Goal: Task Accomplishment & Management: Manage account settings

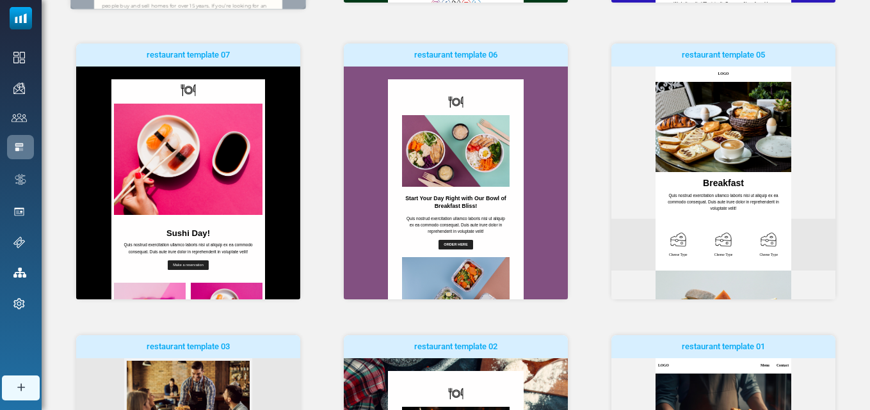
scroll to position [560, 0]
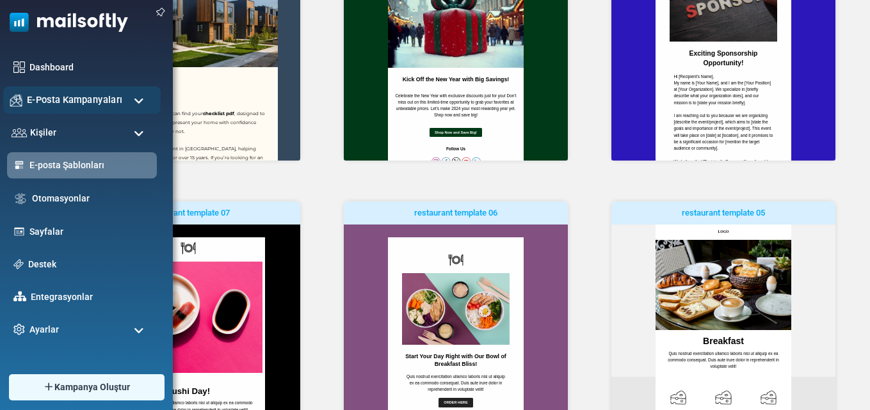
click at [83, 99] on span "E-Posta Kampanyaları" at bounding box center [74, 100] width 95 height 14
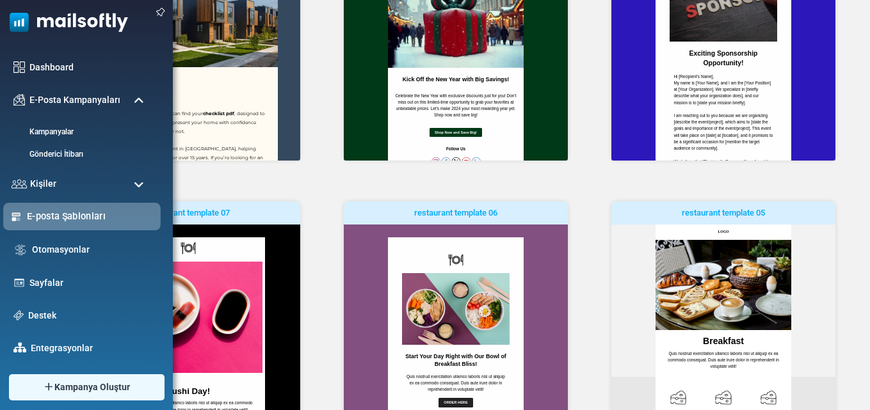
scroll to position [35, 0]
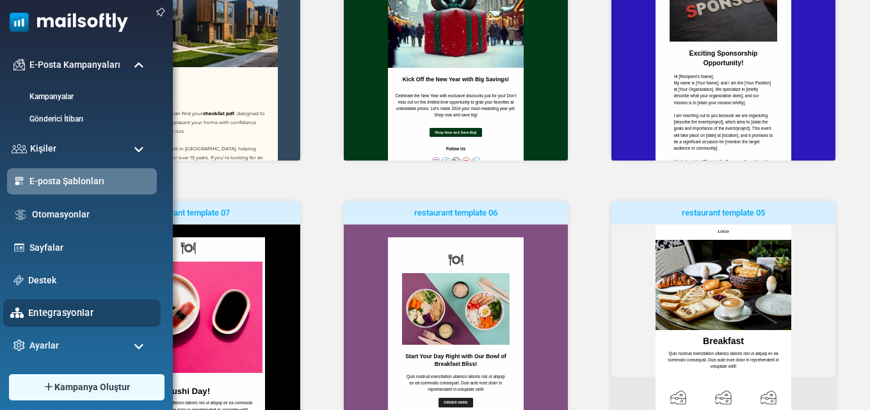
click at [61, 312] on link "Entegrasyonlar" at bounding box center [90, 313] width 125 height 14
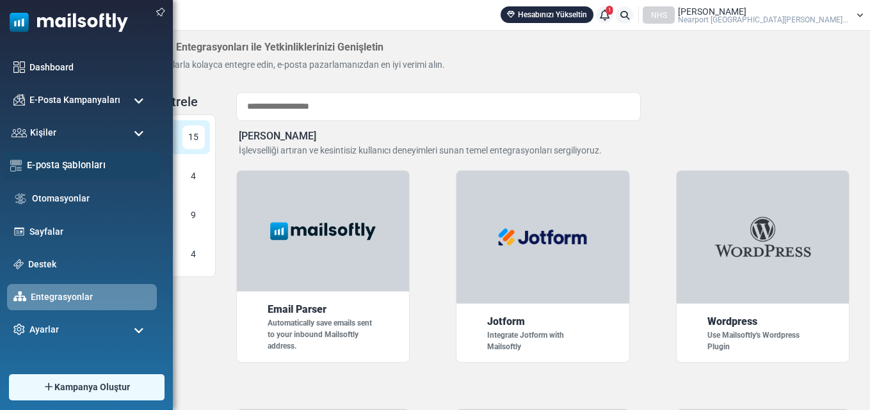
click at [63, 161] on link "E-posta Şablonları" at bounding box center [90, 165] width 127 height 14
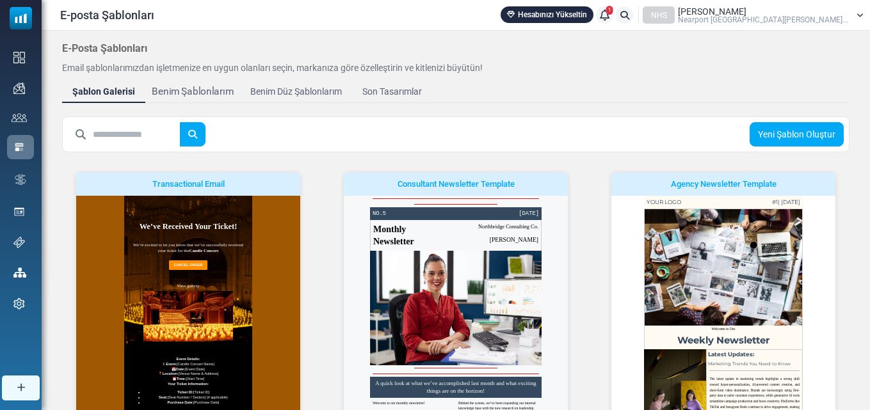
click at [191, 93] on div "Benim Şablonlarım" at bounding box center [193, 92] width 82 height 15
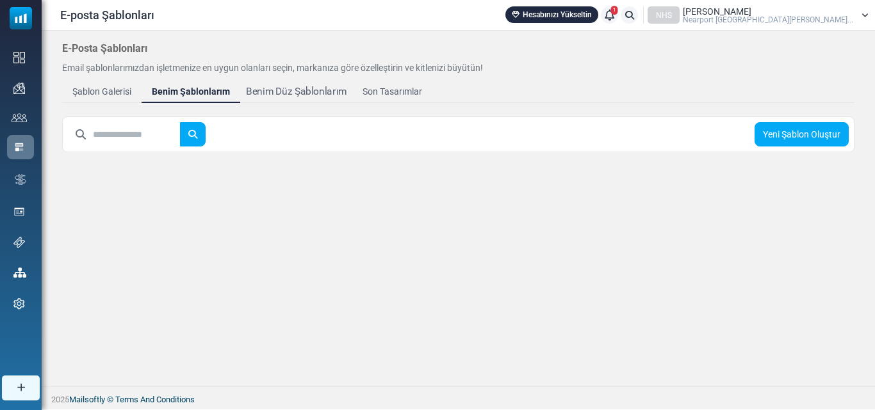
click at [309, 91] on div "Benim Düz Şablonlarım" at bounding box center [296, 92] width 101 height 15
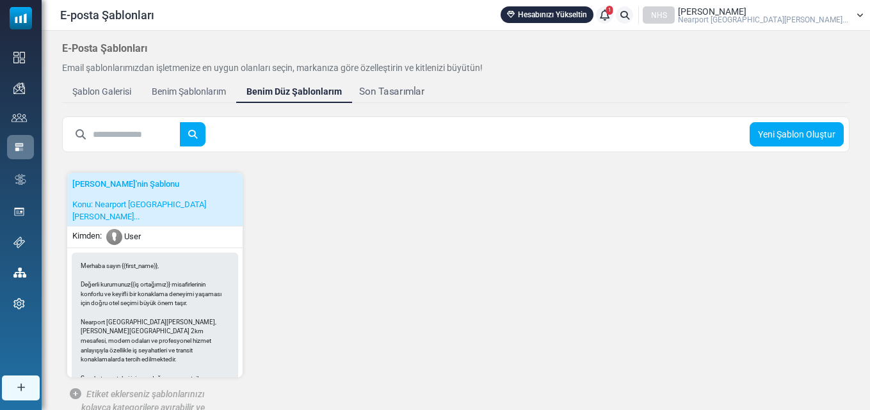
click at [400, 90] on div "Son Tasarımlar" at bounding box center [391, 92] width 65 height 15
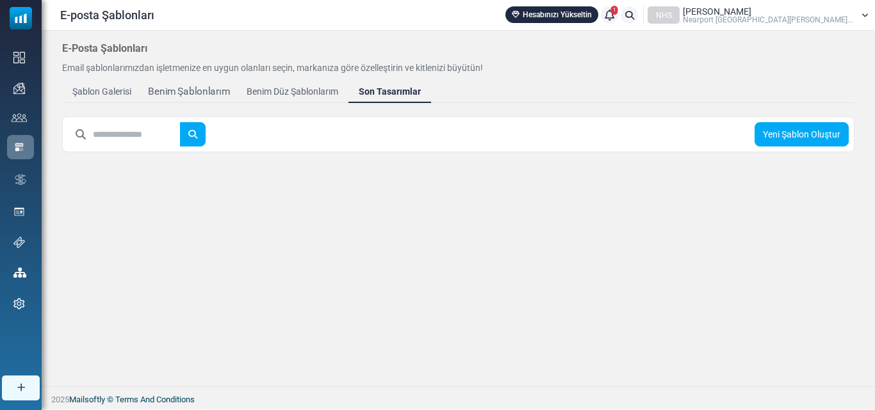
click at [186, 88] on div "Benim Şablonlarım" at bounding box center [189, 92] width 82 height 15
click at [99, 96] on div "Şablon Galerisi" at bounding box center [101, 92] width 65 height 15
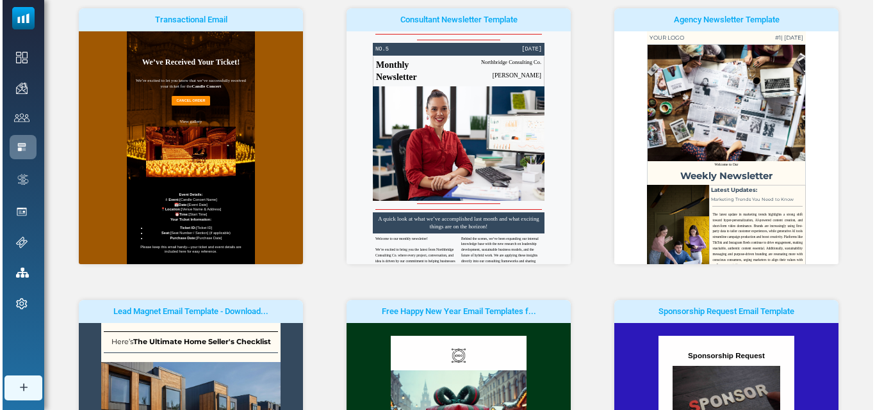
scroll to position [128, 0]
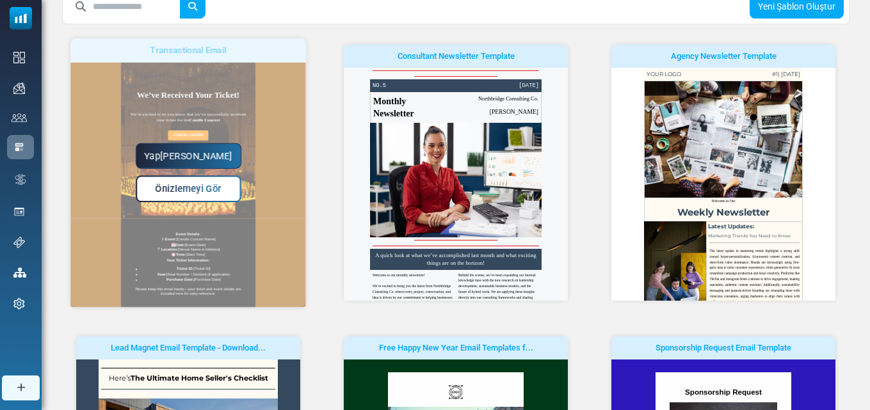
click at [202, 193] on span "Önizlemeyi Gör" at bounding box center [189, 189] width 66 height 11
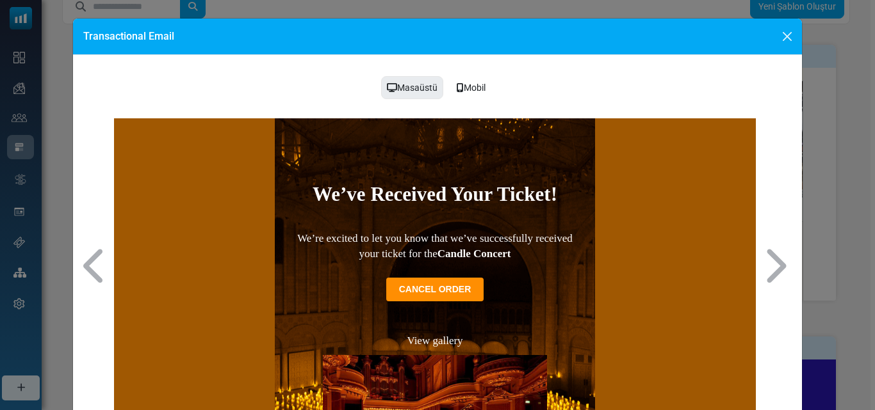
scroll to position [0, 0]
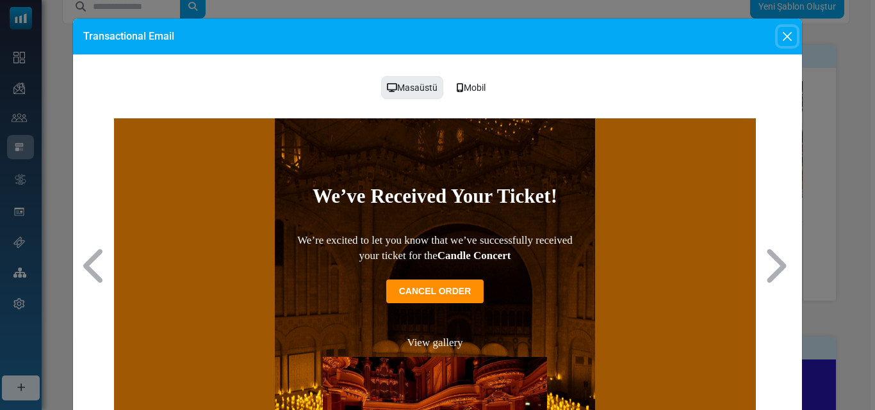
click at [783, 33] on button "Close" at bounding box center [786, 36] width 19 height 19
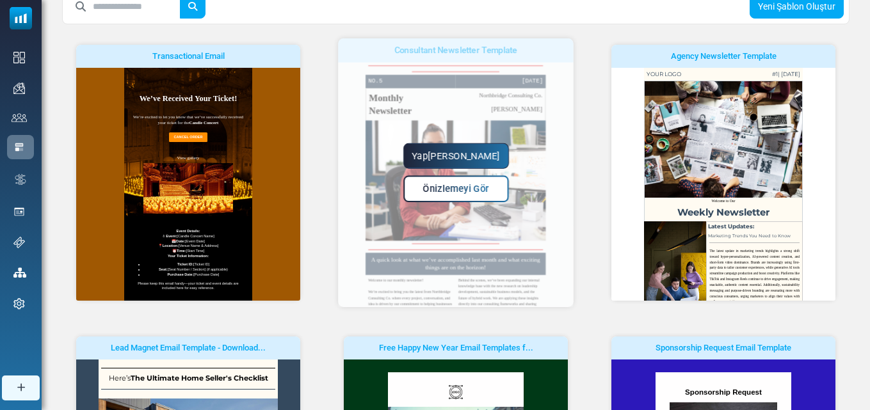
click at [449, 191] on span "Önizlemeyi Gör" at bounding box center [456, 189] width 66 height 11
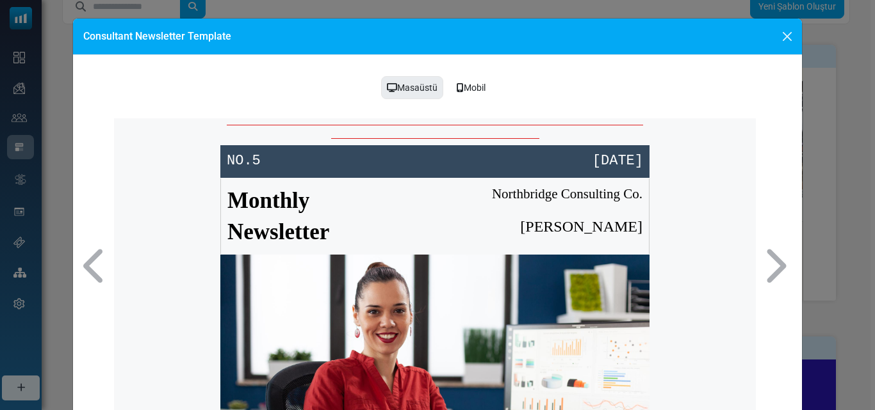
click at [341, 218] on h1 "Monthly Newsletter" at bounding box center [327, 216] width 201 height 63
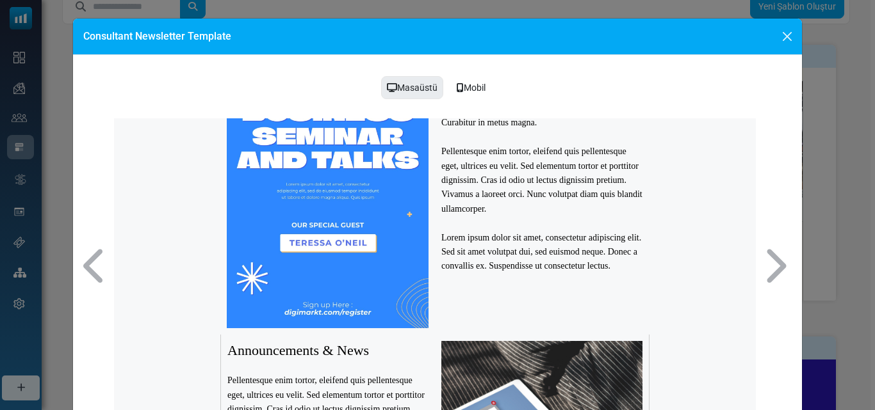
scroll to position [1409, 0]
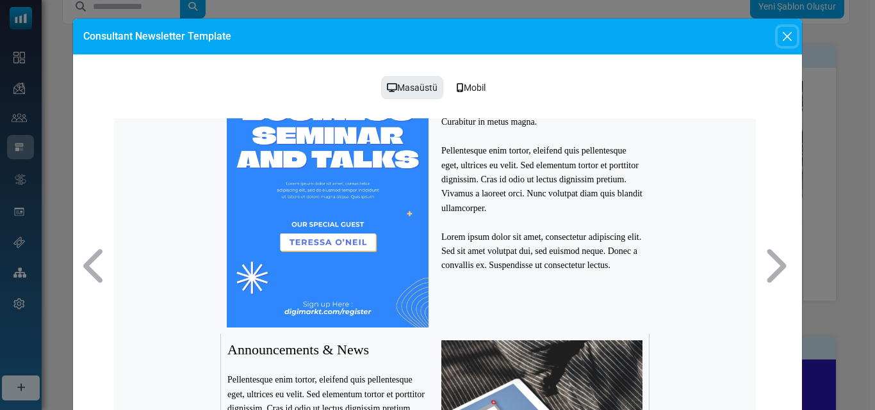
click at [791, 34] on button "Close" at bounding box center [786, 36] width 19 height 19
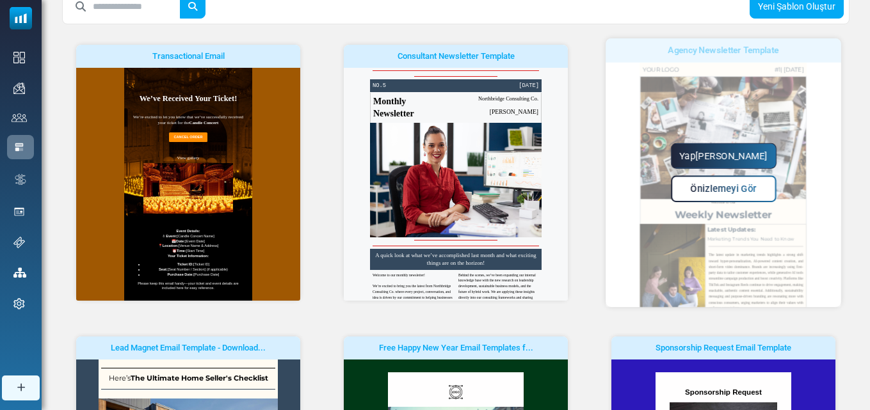
scroll to position [0, 0]
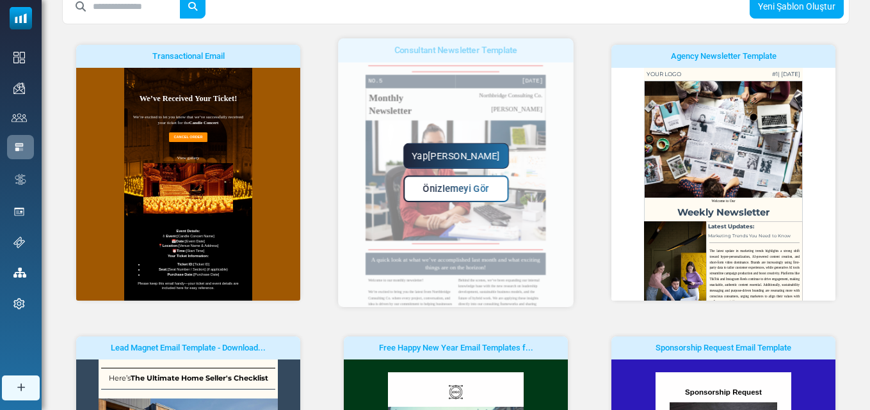
click at [471, 151] on link "Yap[PERSON_NAME]" at bounding box center [456, 156] width 106 height 26
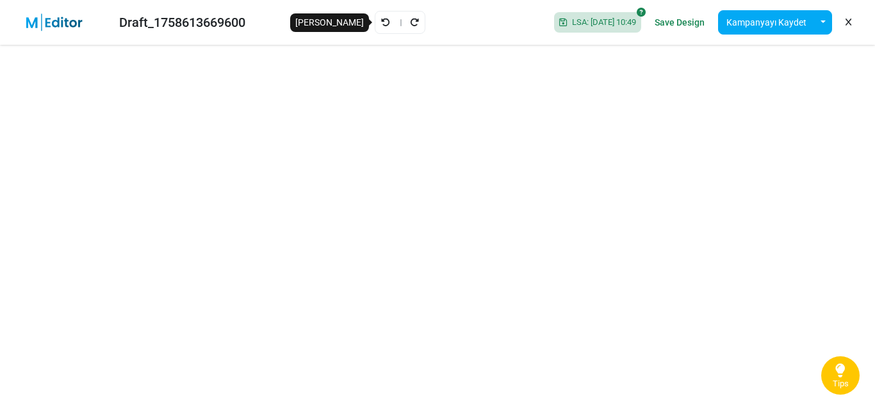
click at [381, 18] on icon "Geri Al" at bounding box center [385, 22] width 9 height 9
click at [404, 19] on icon "Geri Al" at bounding box center [399, 22] width 9 height 9
click at [410, 19] on icon "Yeniden Uygula" at bounding box center [414, 22] width 9 height 9
click at [381, 22] on icon "Geri Al" at bounding box center [385, 22] width 9 height 9
click at [381, 21] on icon "Geri Al" at bounding box center [385, 22] width 9 height 9
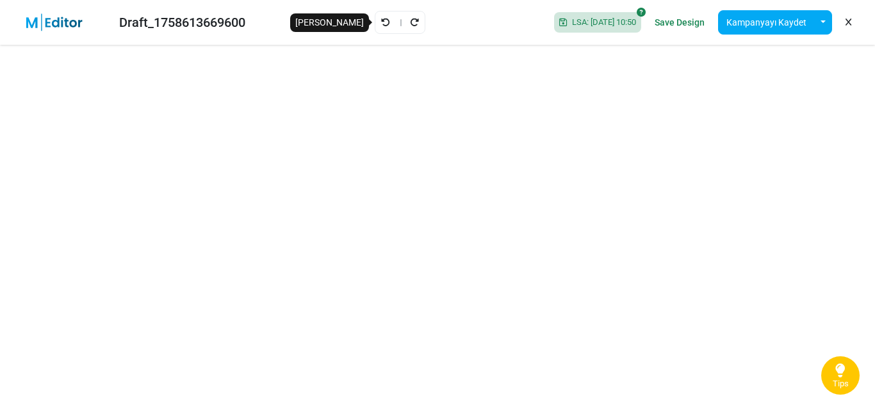
click at [381, 19] on icon "Geri Al" at bounding box center [385, 22] width 9 height 9
click at [379, 19] on div "Draft_1758613669600 Saving... Save Design Kampanyayı Kaydet Şablon Olarak Kayde…" at bounding box center [437, 22] width 875 height 45
click at [401, 24] on icon "Geri Al" at bounding box center [399, 22] width 9 height 9
click at [381, 18] on icon "Geri Al" at bounding box center [385, 22] width 9 height 9
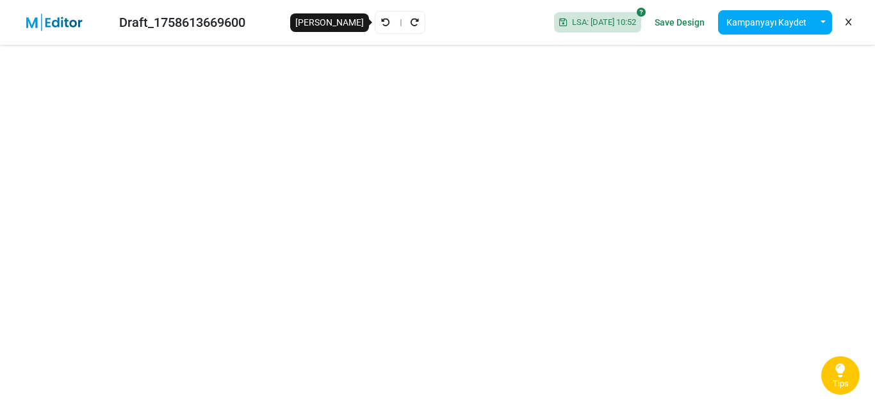
click at [381, 20] on icon "Geri Al" at bounding box center [385, 22] width 9 height 9
click at [381, 18] on icon "Geri Al" at bounding box center [385, 22] width 9 height 9
click at [381, 22] on icon "Geri Al" at bounding box center [385, 22] width 9 height 9
click at [400, 22] on icon "Geri Al" at bounding box center [399, 22] width 9 height 9
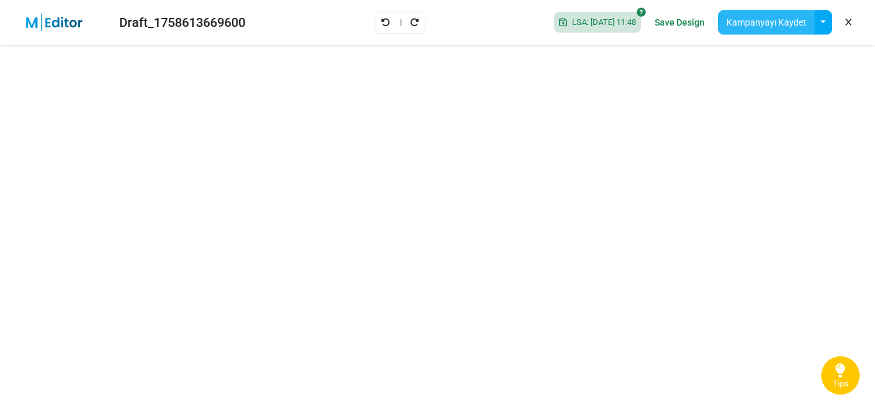
click at [759, 20] on button "Kampanyayı Kaydet" at bounding box center [766, 22] width 97 height 24
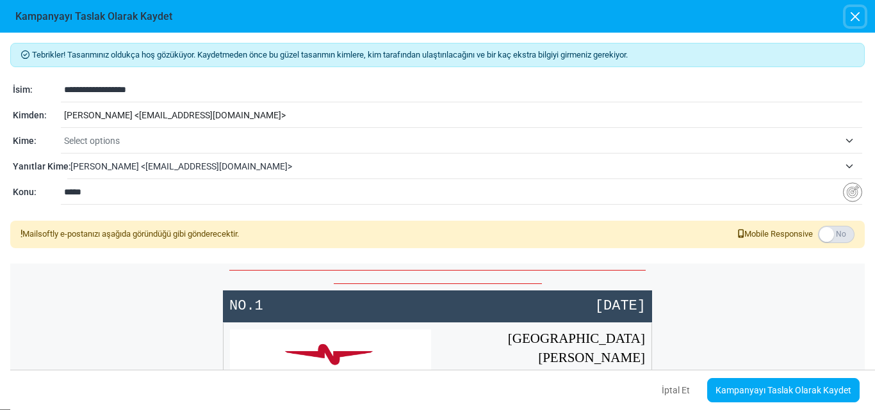
click at [856, 17] on button "button" at bounding box center [854, 16] width 19 height 19
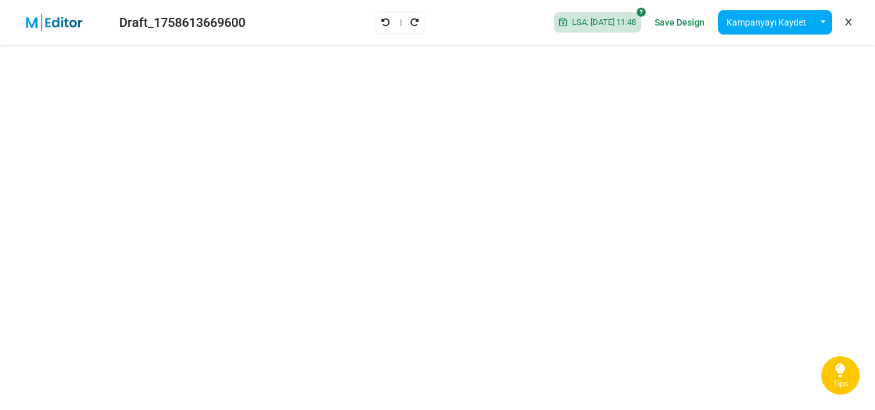
click at [688, 17] on link "Save Design" at bounding box center [679, 23] width 56 height 22
click at [817, 20] on button "button" at bounding box center [823, 22] width 18 height 24
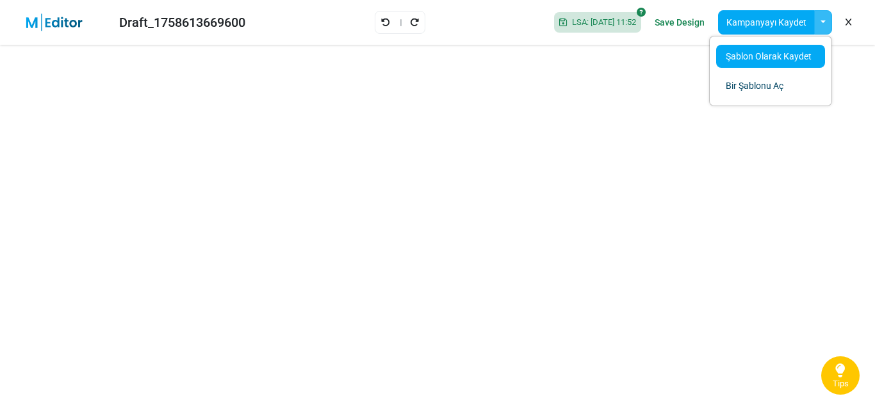
click at [776, 53] on link "Şablon Olarak Kaydet" at bounding box center [770, 56] width 109 height 23
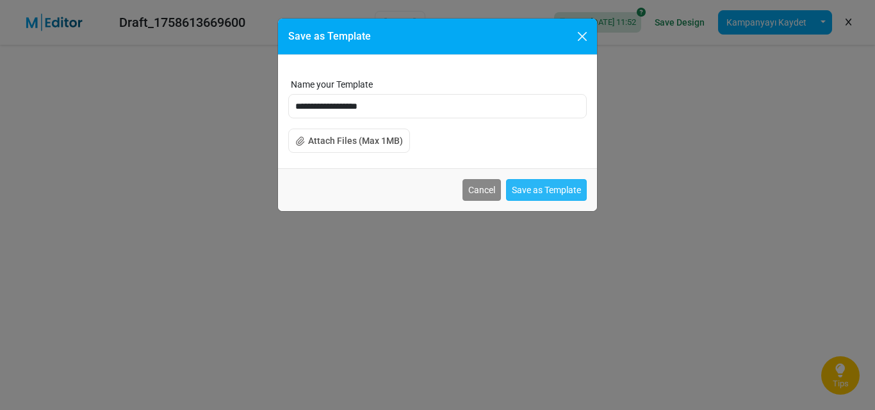
click at [537, 186] on button "Save as Template" at bounding box center [546, 190] width 81 height 22
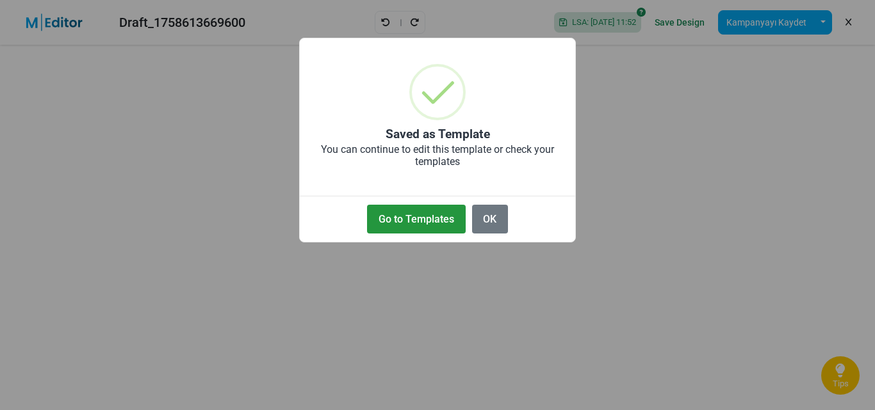
click at [421, 220] on button "Go to Templates" at bounding box center [416, 219] width 98 height 29
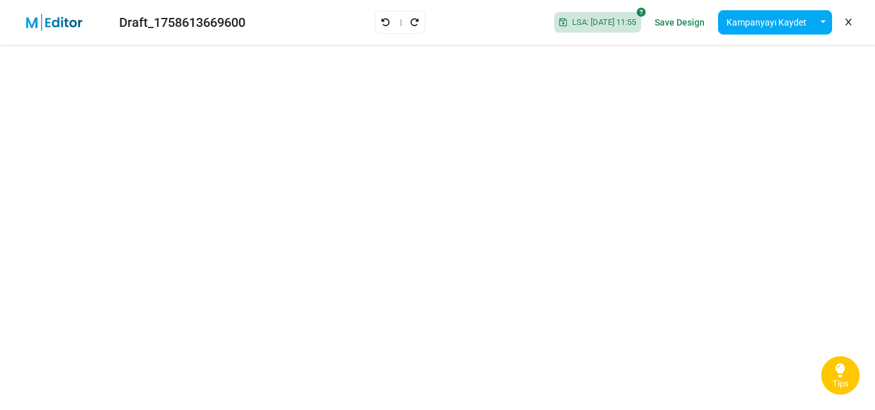
click at [841, 381] on span "Tips" at bounding box center [840, 384] width 16 height 10
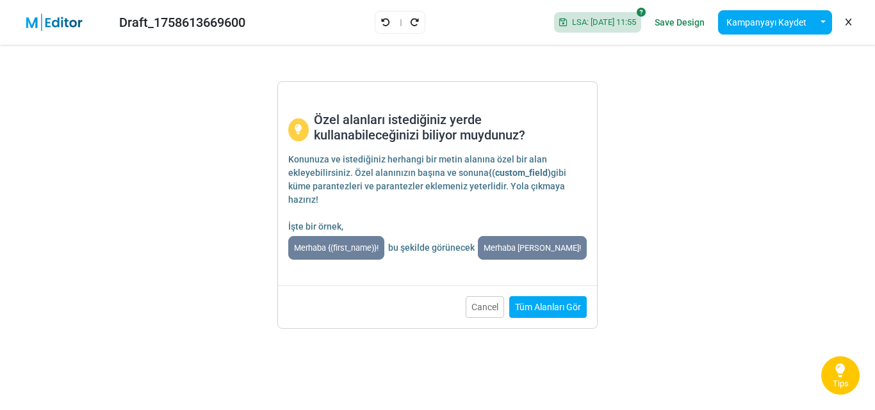
click at [841, 381] on div "Özel alanları istediğiniz yerde kullanabileceğinizi biliyor muydunuz? Konunuza …" at bounding box center [437, 205] width 875 height 410
click at [859, 215] on div "Özel alanları istediğiniz yerde kullanabileceğinizi biliyor muydunuz? Konunuza …" at bounding box center [437, 205] width 875 height 410
click at [490, 307] on button "Cancel" at bounding box center [484, 307] width 38 height 22
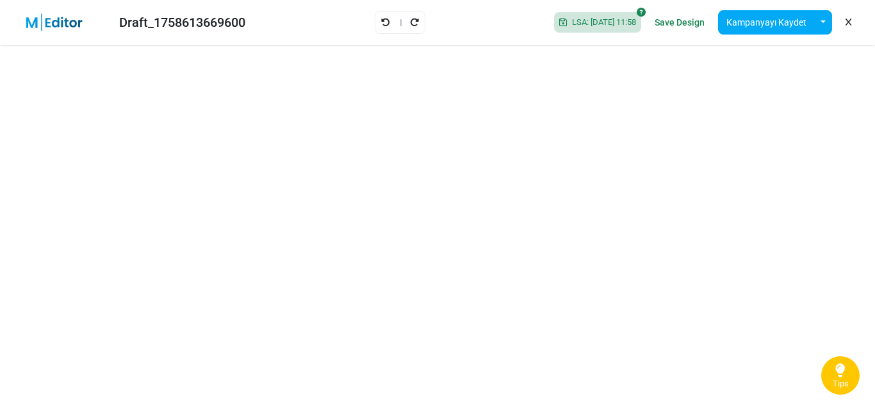
click at [677, 17] on link "Save Design" at bounding box center [679, 23] width 56 height 22
click at [687, 23] on link "Save Design" at bounding box center [679, 23] width 56 height 22
click at [766, 20] on button "Kampanyayı Kaydet" at bounding box center [766, 22] width 97 height 24
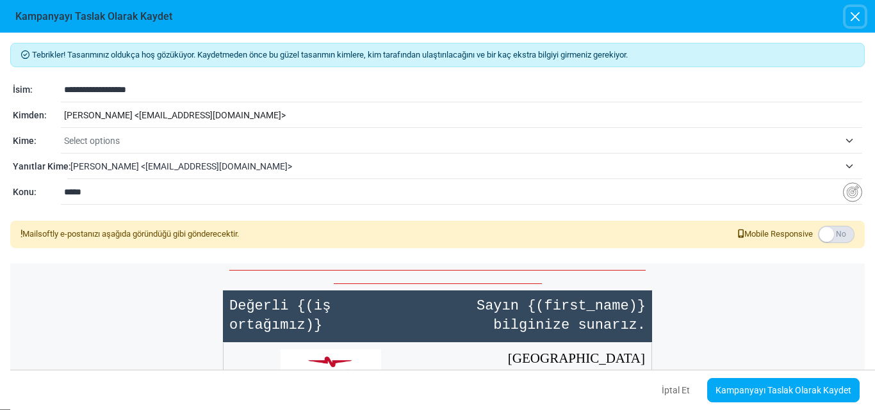
click at [849, 16] on button "button" at bounding box center [854, 16] width 19 height 19
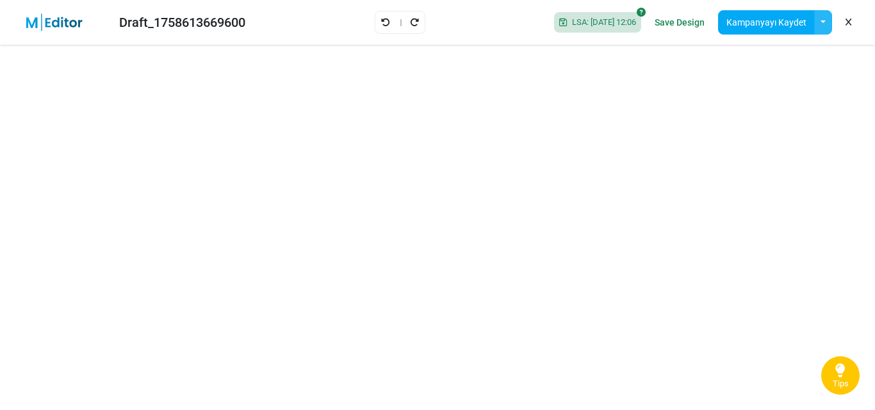
click at [823, 20] on button "button" at bounding box center [823, 22] width 18 height 24
click at [777, 55] on link "Şablon Olarak Kaydet" at bounding box center [770, 56] width 109 height 23
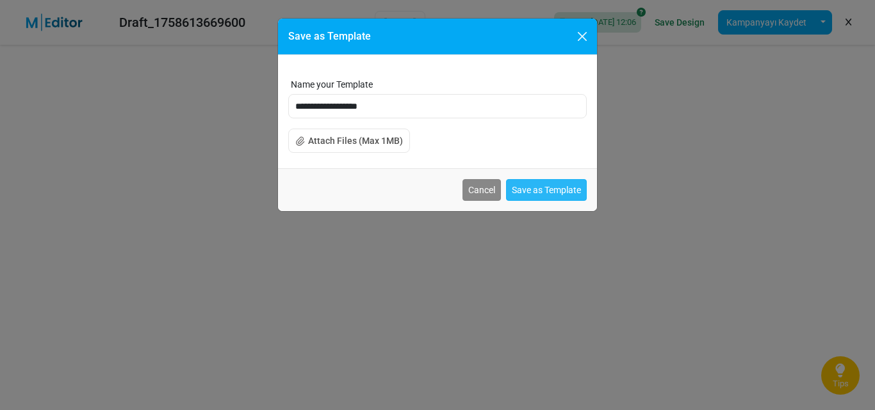
click at [553, 192] on button "Save as Template" at bounding box center [546, 190] width 81 height 22
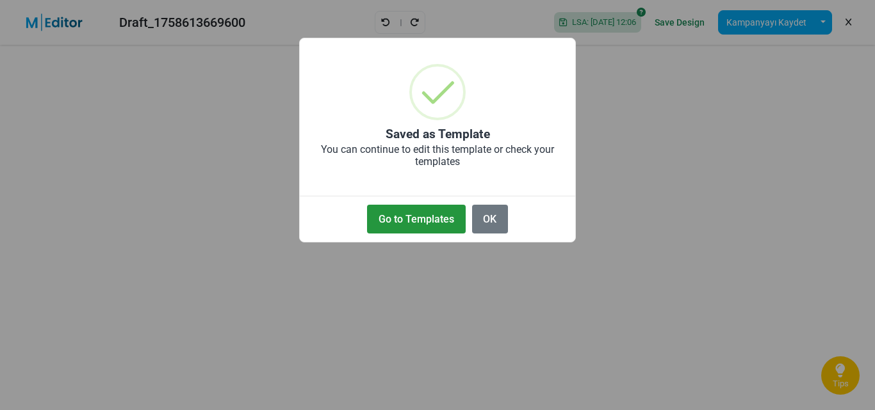
click at [415, 219] on button "Go to Templates" at bounding box center [416, 219] width 98 height 29
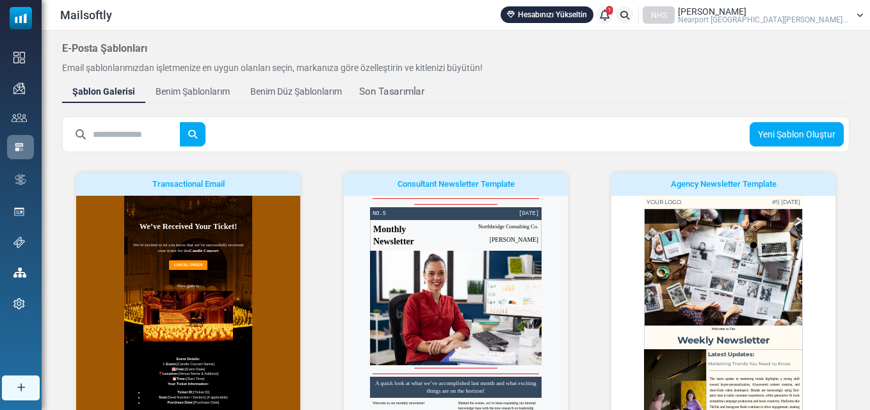
click at [390, 96] on div "Son Tasarımlar" at bounding box center [391, 92] width 65 height 15
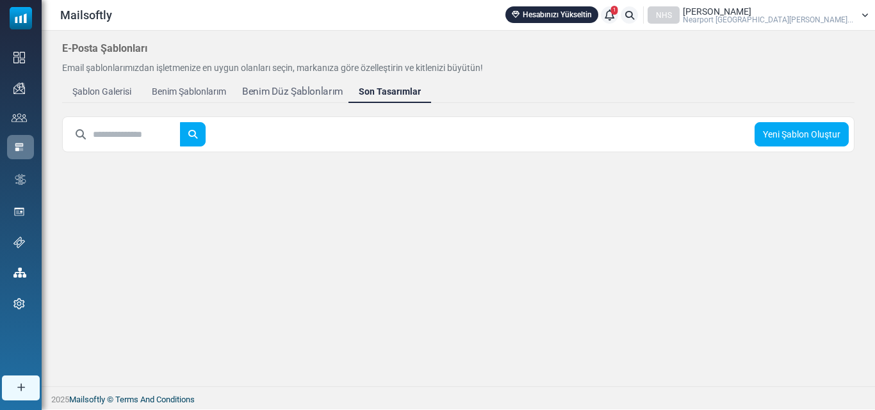
click at [296, 88] on div "Benim Düz Şablonlarım" at bounding box center [292, 92] width 101 height 15
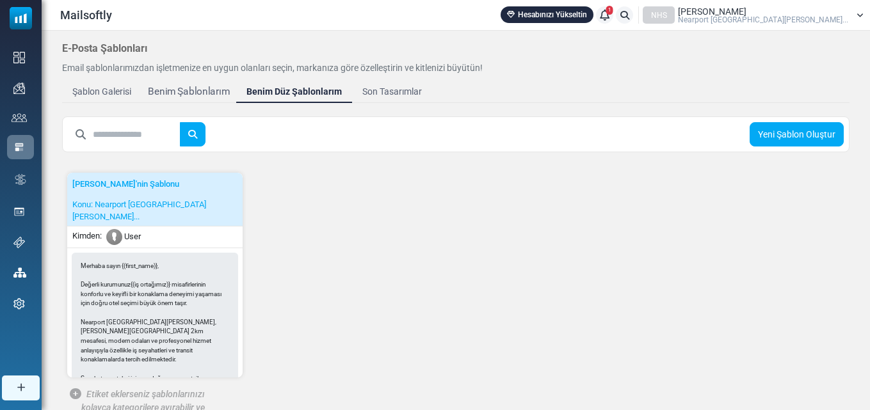
click at [193, 92] on div "Benim Şablonlarım" at bounding box center [189, 92] width 82 height 15
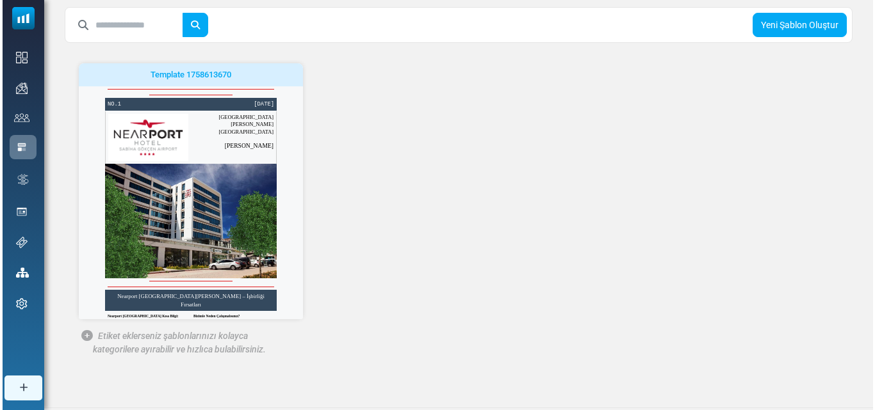
scroll to position [130, 0]
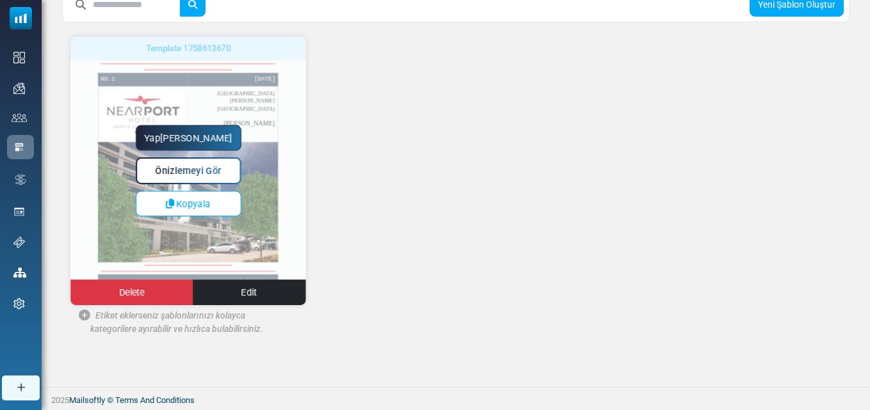
drag, startPoint x: 295, startPoint y: 111, endPoint x: 296, endPoint y: 150, distance: 39.1
click at [296, 150] on div "Yapmaya Başla Önizlemeyi Gör Kopyala Delete Edit" at bounding box center [188, 170] width 236 height 269
click at [206, 166] on span "Önizlemeyi Gör" at bounding box center [189, 171] width 66 height 11
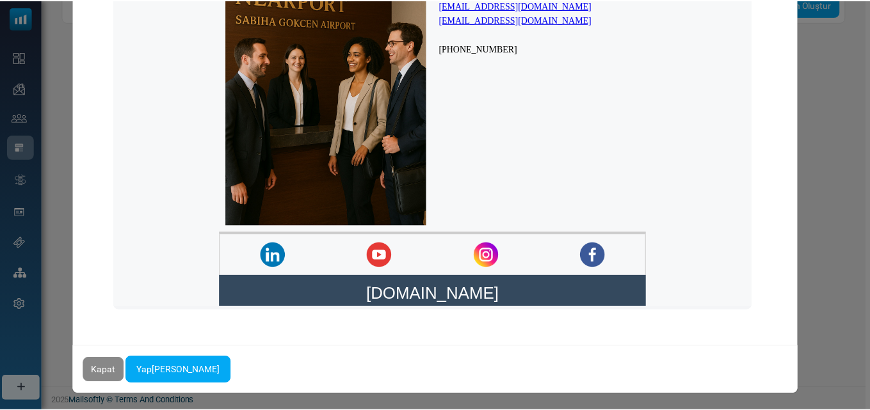
scroll to position [134, 0]
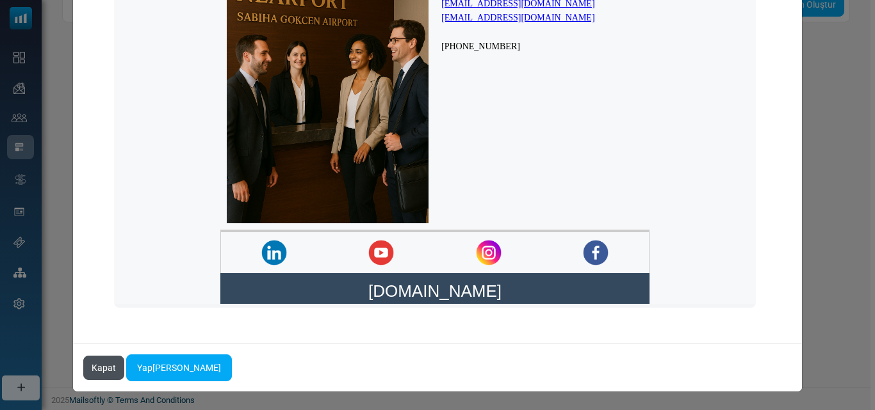
click at [90, 379] on button "Kapat" at bounding box center [103, 368] width 41 height 24
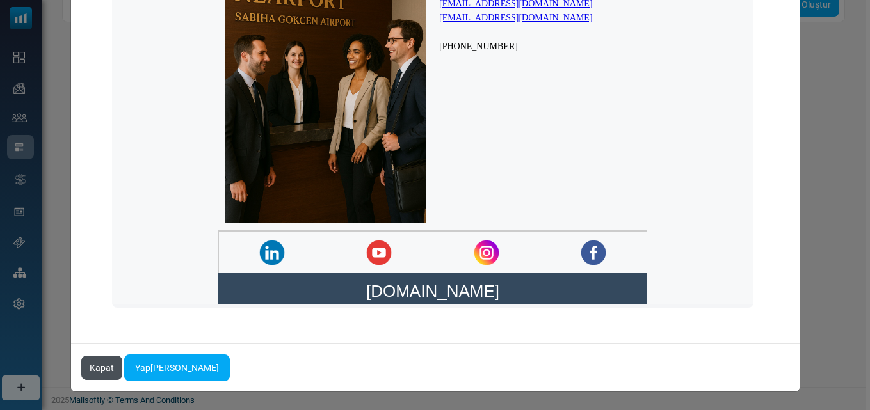
scroll to position [0, 0]
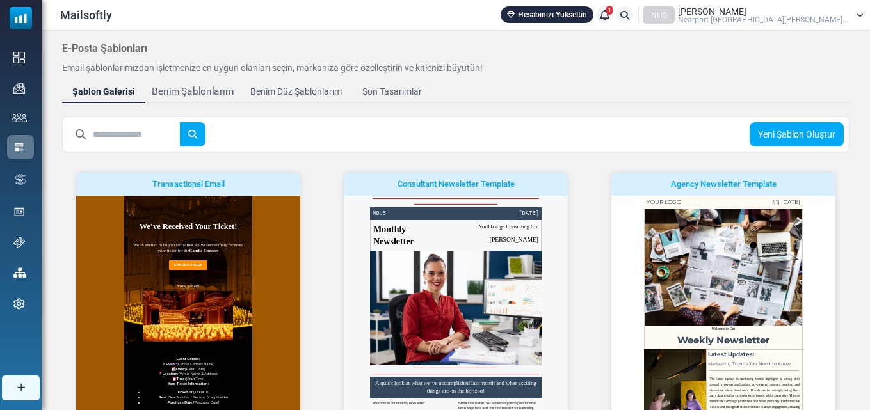
click at [179, 91] on div "Benim Şablonlarım" at bounding box center [193, 92] width 82 height 15
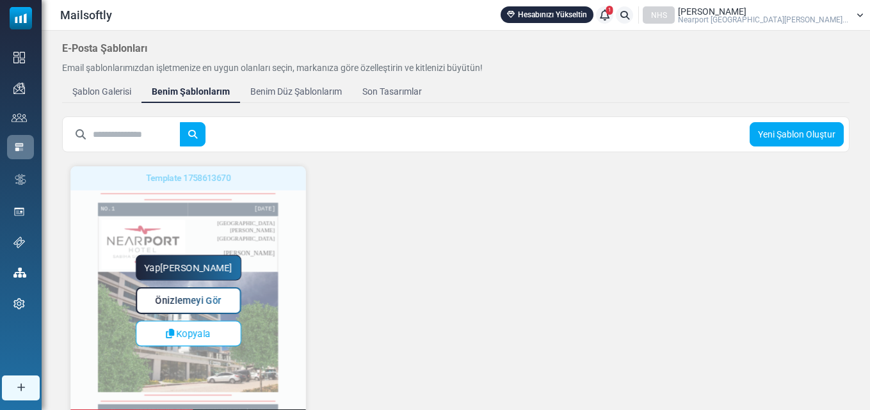
click at [194, 302] on span "Önizlemeyi Gör" at bounding box center [189, 301] width 66 height 11
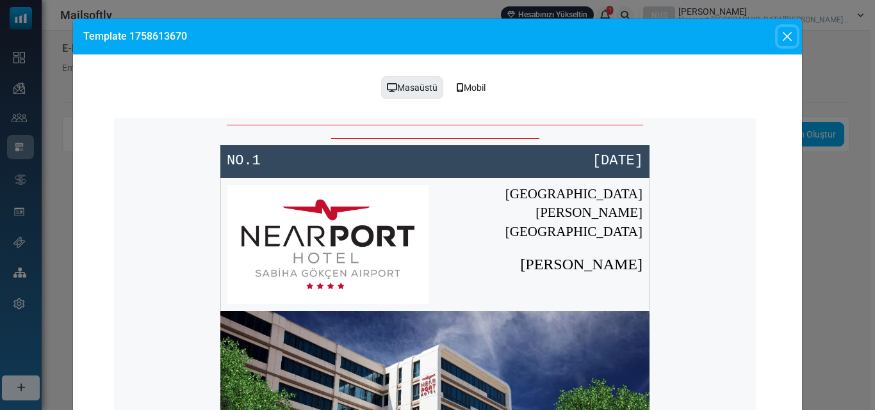
click at [789, 35] on button "Close" at bounding box center [786, 36] width 19 height 19
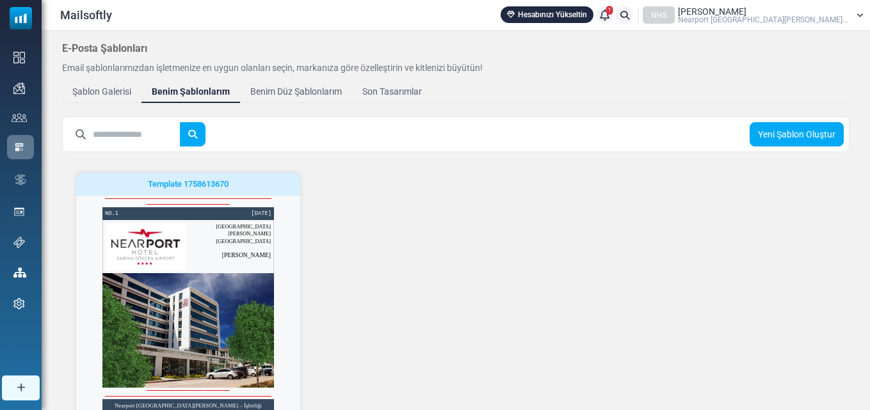
click at [100, 90] on div "Şablon Galerisi" at bounding box center [101, 91] width 59 height 13
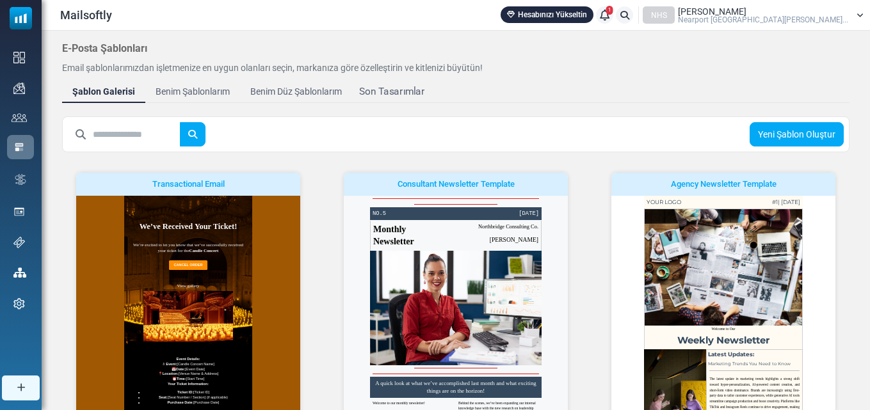
click at [403, 94] on div "Son Tasarımlar" at bounding box center [391, 92] width 65 height 15
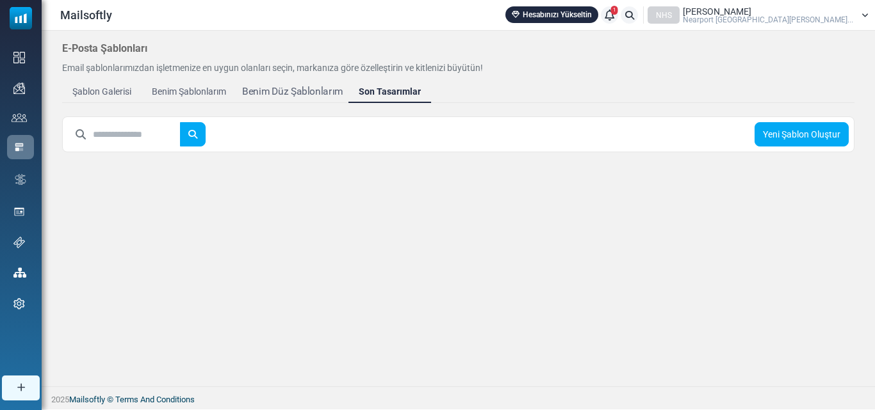
click at [298, 93] on div "Benim Düz Şablonlarım" at bounding box center [292, 92] width 101 height 15
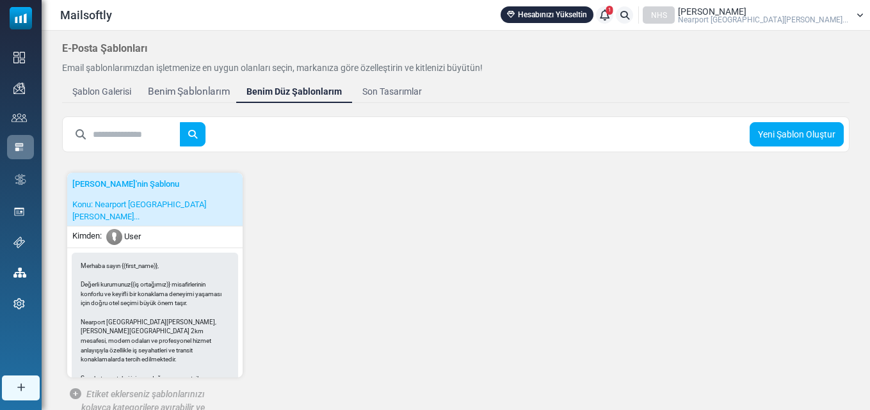
click at [195, 91] on div "Benim Şablonlarım" at bounding box center [189, 92] width 82 height 15
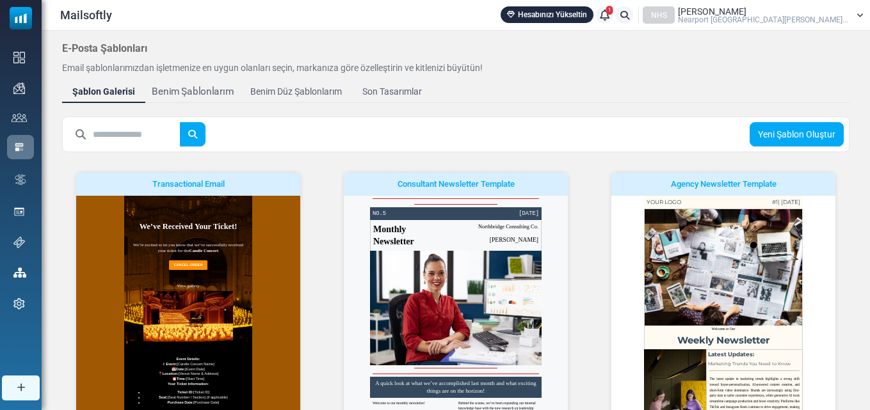
click at [195, 92] on div "Benim Şablonlarım" at bounding box center [193, 92] width 82 height 15
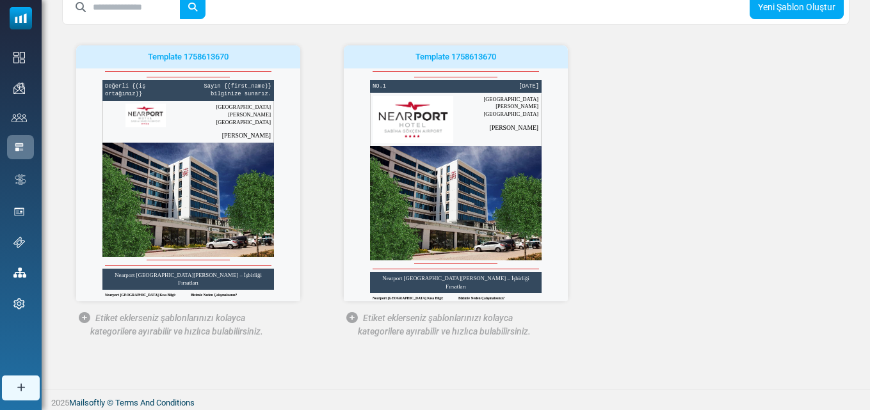
scroll to position [130, 0]
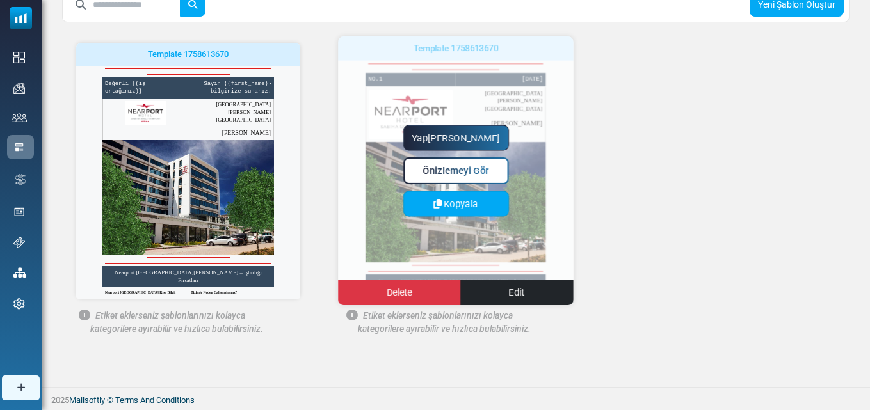
click at [463, 193] on link "Kopyala" at bounding box center [456, 204] width 106 height 26
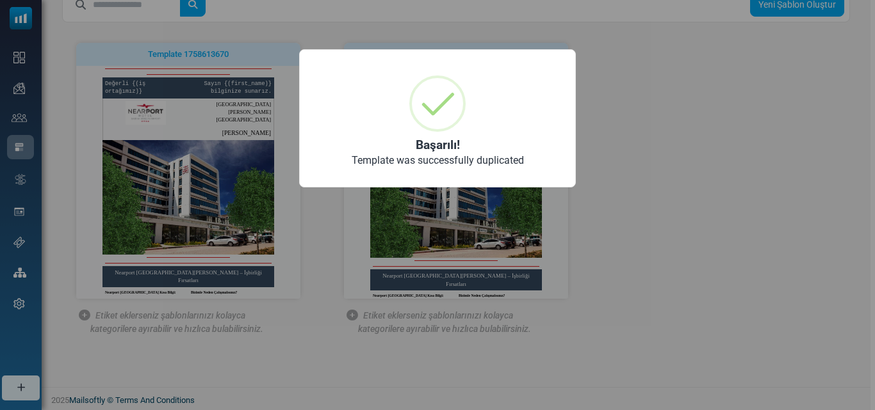
click at [725, 201] on div "× Başarılı! Template was successfully duplicated OK No Cancel" at bounding box center [437, 205] width 875 height 410
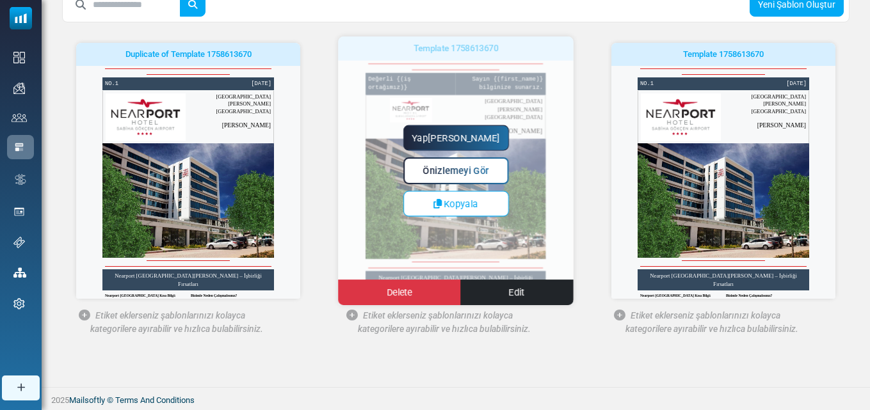
scroll to position [0, 0]
click at [435, 295] on link "Delete" at bounding box center [399, 293] width 123 height 26
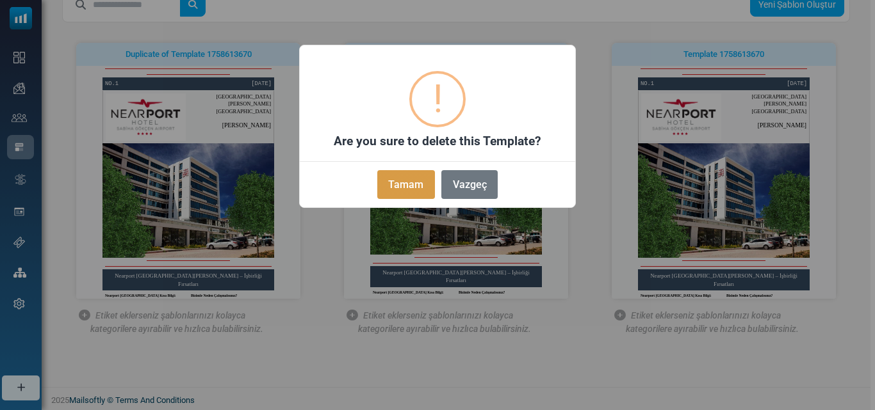
click at [403, 182] on button "Tamam" at bounding box center [406, 184] width 58 height 29
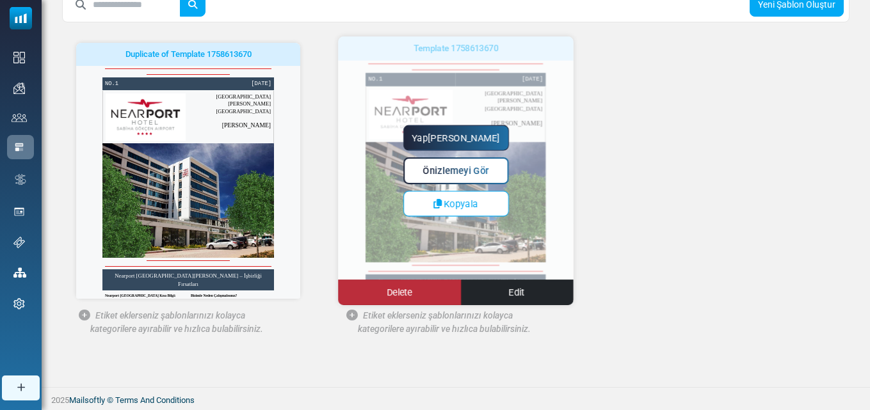
click at [435, 296] on link "Delete" at bounding box center [399, 293] width 123 height 26
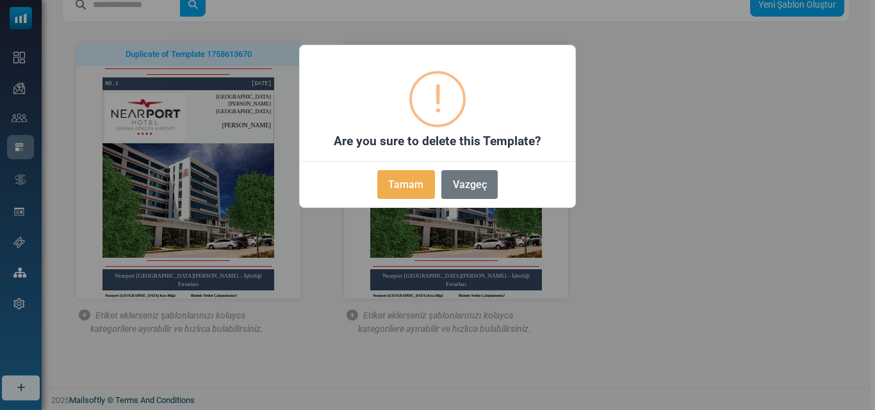
click at [711, 248] on div "× ! Are you sure to delete this Template? Tamam No Vazgeç" at bounding box center [437, 205] width 875 height 410
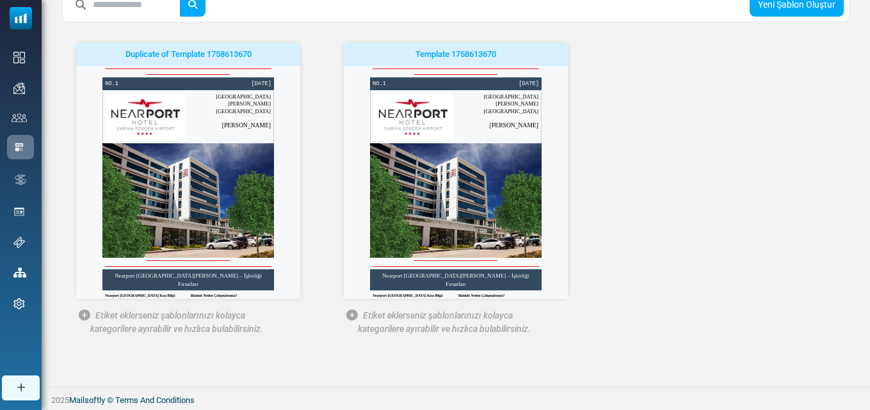
click at [711, 170] on div "Duplicate of Template 1758613670 Yapmaya Başla Önizlemeyi Gör Kopyala Delete Ed…" at bounding box center [455, 187] width 803 height 319
click at [772, 150] on div "Duplicate of Template 1758613670 Yapmaya Başla Önizlemeyi Gör Kopyala Delete Ed…" at bounding box center [455, 187] width 803 height 319
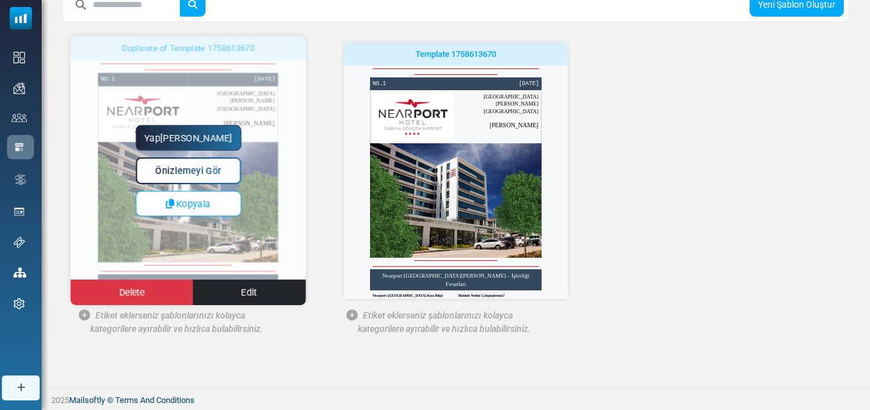
click at [227, 136] on link "Yapmaya Başla" at bounding box center [189, 138] width 106 height 26
